Goal: Transaction & Acquisition: Download file/media

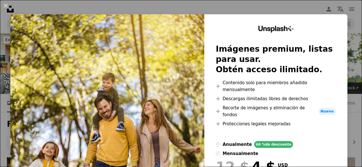
scroll to position [101, 0]
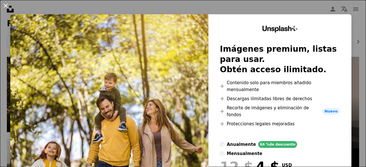
click at [5, 5] on button "An X shape" at bounding box center [5, 5] width 7 height 7
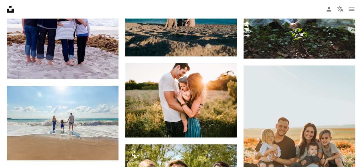
scroll to position [421, 0]
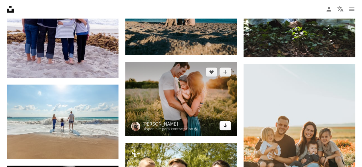
click at [226, 126] on icon "Arrow pointing down" at bounding box center [225, 125] width 5 height 7
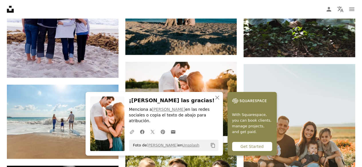
click at [237, 148] on div "Get Started" at bounding box center [252, 146] width 40 height 9
click at [132, 134] on icon "button" at bounding box center [132, 132] width 4 height 4
click at [212, 146] on icon "Copy content" at bounding box center [212, 145] width 5 height 5
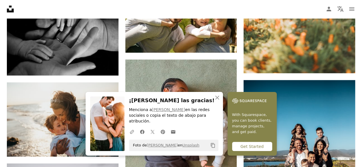
scroll to position [587, 0]
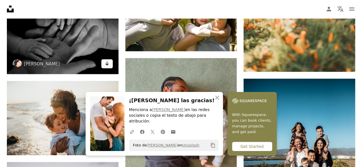
click at [110, 62] on link "Arrow pointing down" at bounding box center [106, 64] width 11 height 9
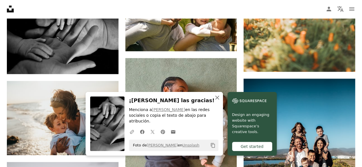
click at [216, 101] on icon "An X shape" at bounding box center [217, 97] width 7 height 7
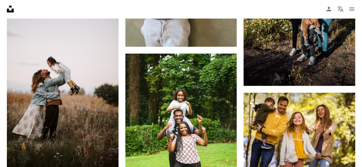
scroll to position [753, 0]
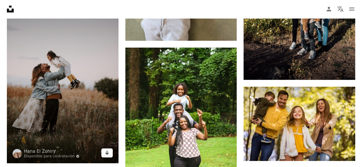
click at [108, 155] on icon "Arrow pointing down" at bounding box center [107, 153] width 5 height 7
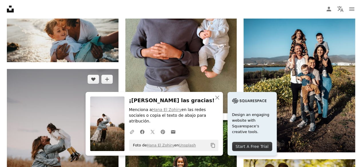
scroll to position [685, 0]
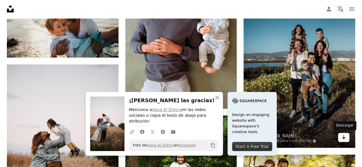
click at [346, 138] on link "Arrow pointing down" at bounding box center [343, 137] width 11 height 9
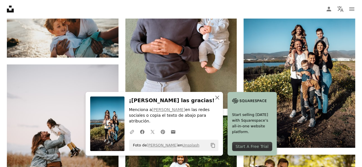
click at [216, 101] on icon "An X shape" at bounding box center [217, 97] width 7 height 7
